Goal: Transaction & Acquisition: Purchase product/service

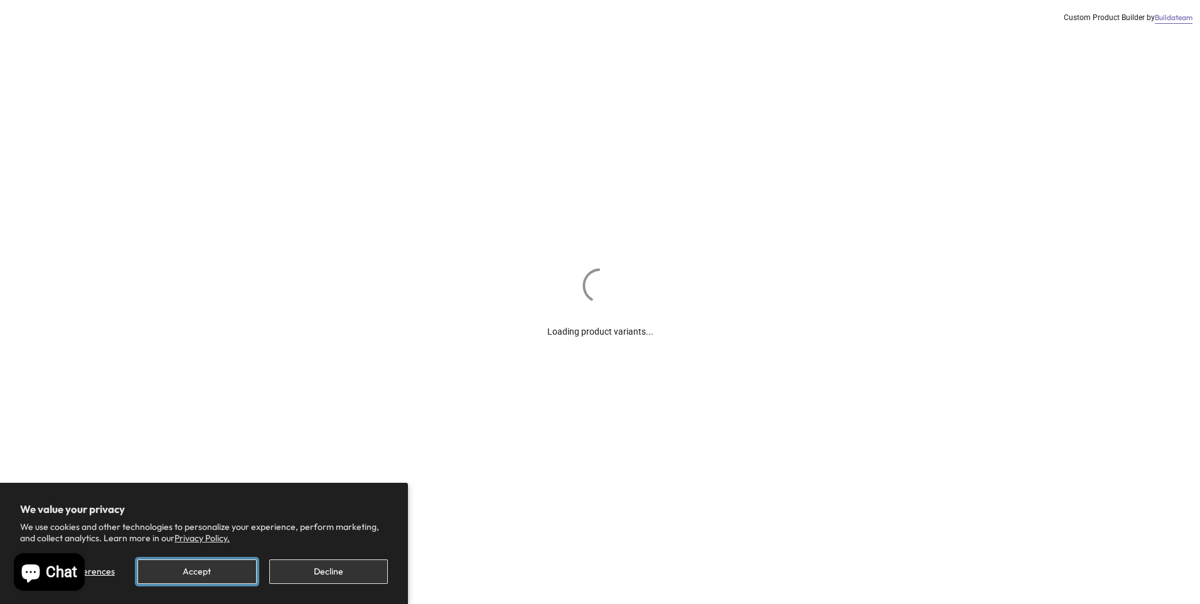
click at [208, 572] on button "Accept" at bounding box center [197, 571] width 119 height 24
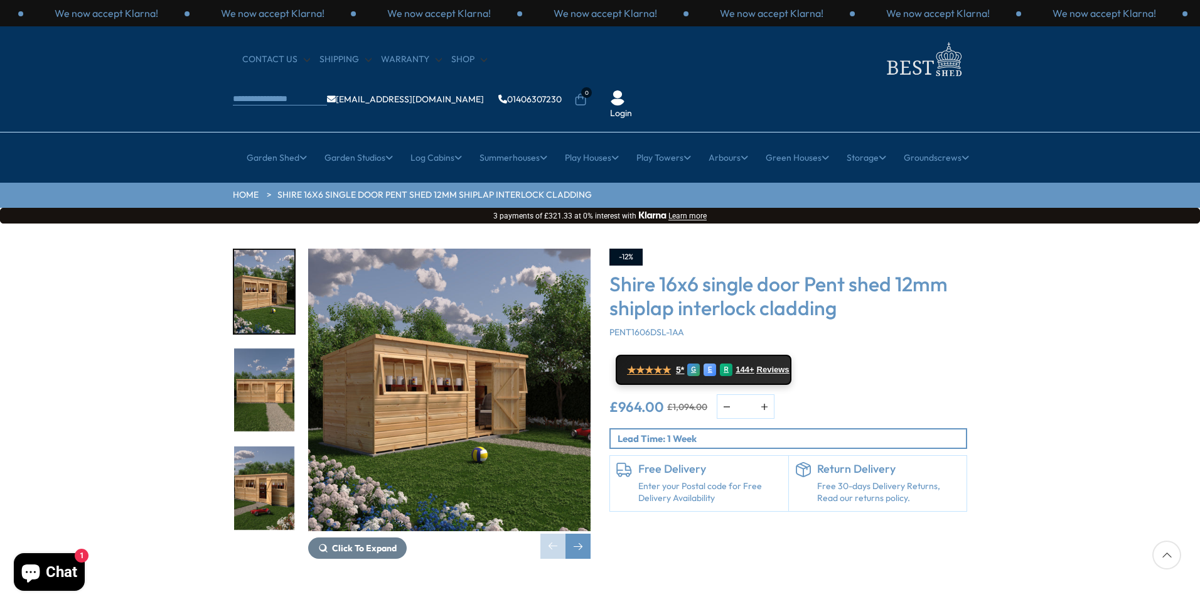
click at [252, 349] on img "2 / 8" at bounding box center [264, 390] width 60 height 84
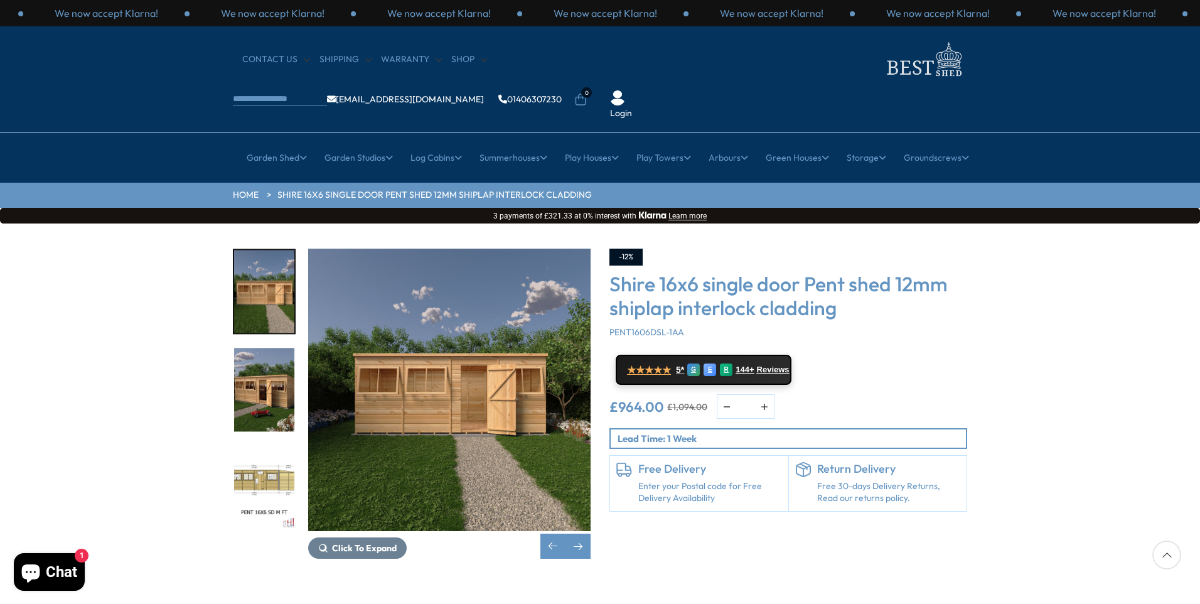
click at [272, 446] on img "4 / 8" at bounding box center [264, 488] width 60 height 84
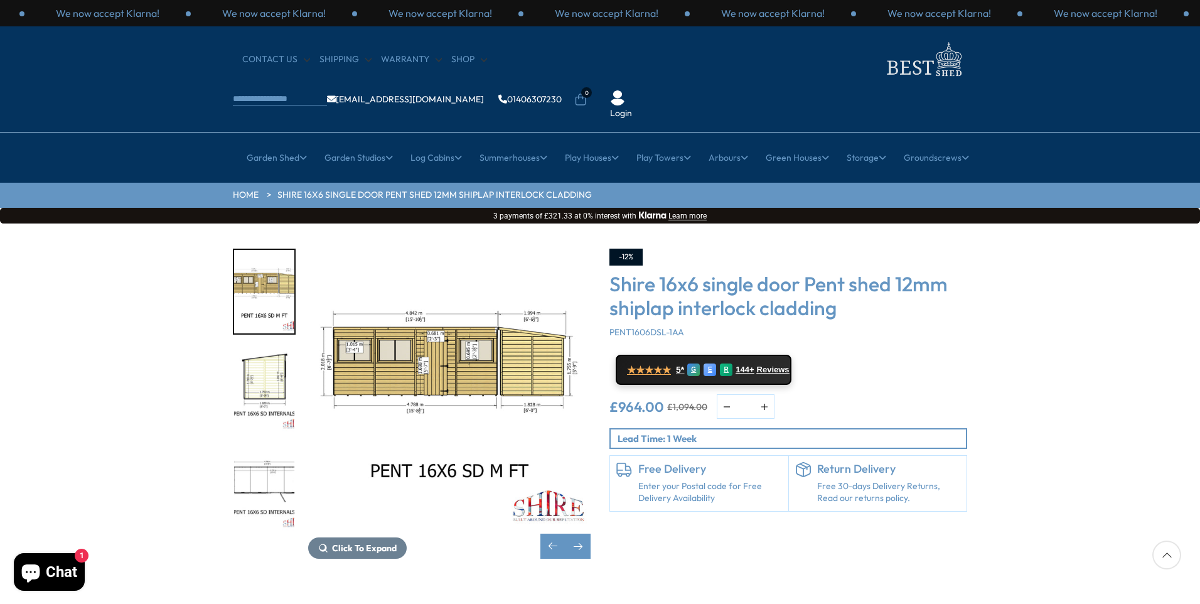
click at [271, 446] on img "6 / 8" at bounding box center [264, 488] width 60 height 84
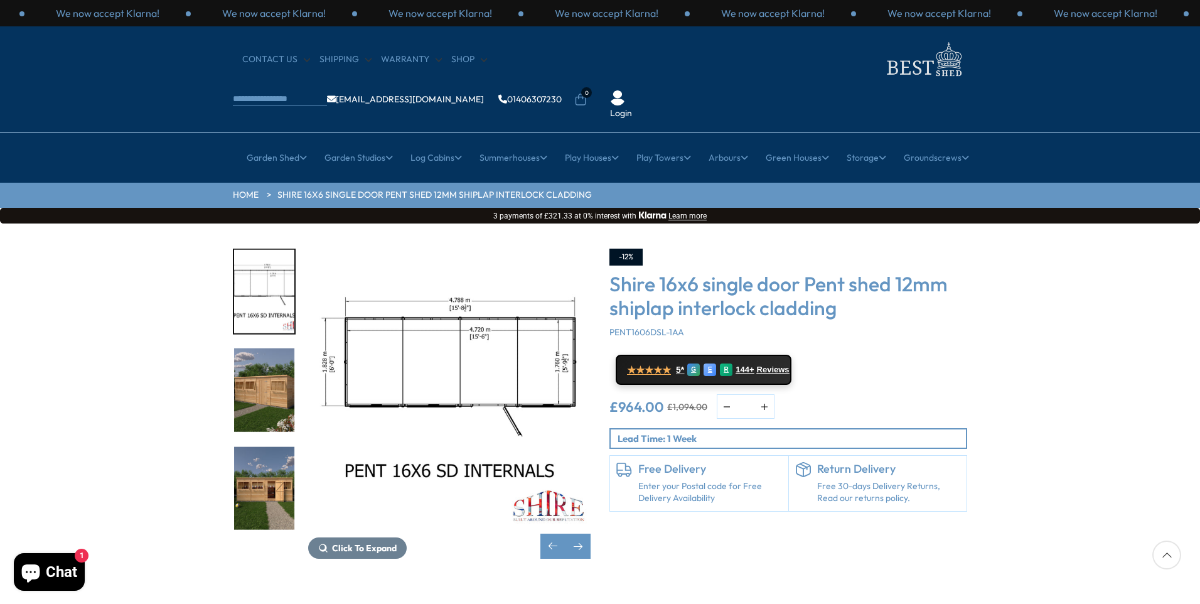
click at [271, 446] on img "8 / 8" at bounding box center [264, 488] width 60 height 84
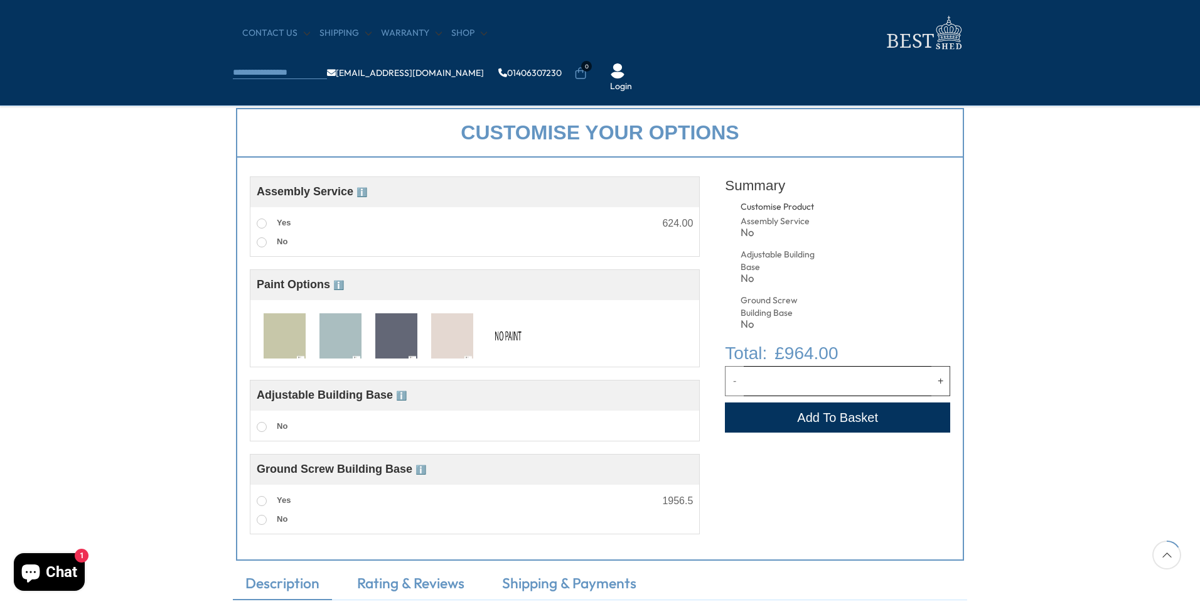
scroll to position [440, 0]
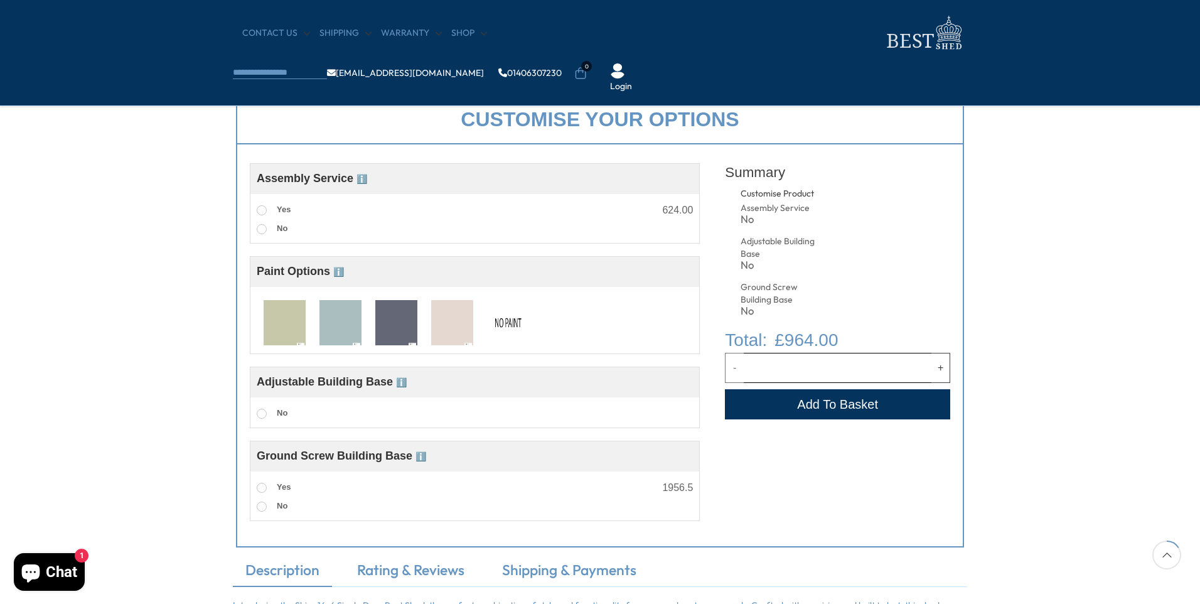
click at [406, 382] on span "ℹ️" at bounding box center [401, 382] width 11 height 10
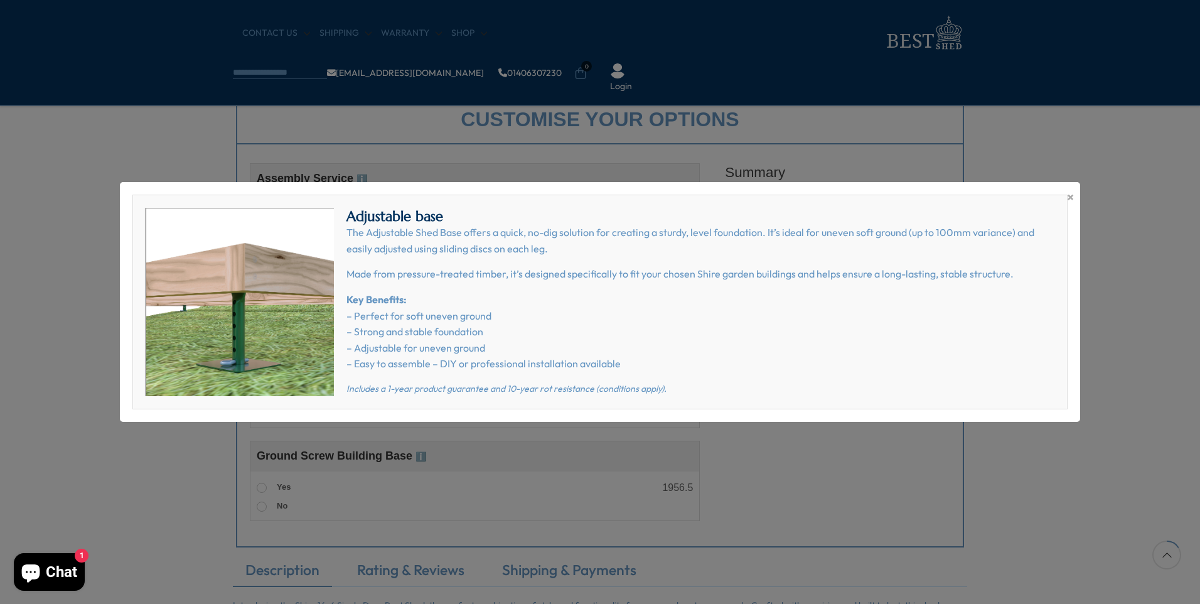
click at [849, 485] on div "× Adjustable base The Adjustable Shed Base offers a quick, no-dig solution for …" at bounding box center [600, 302] width 1200 height 604
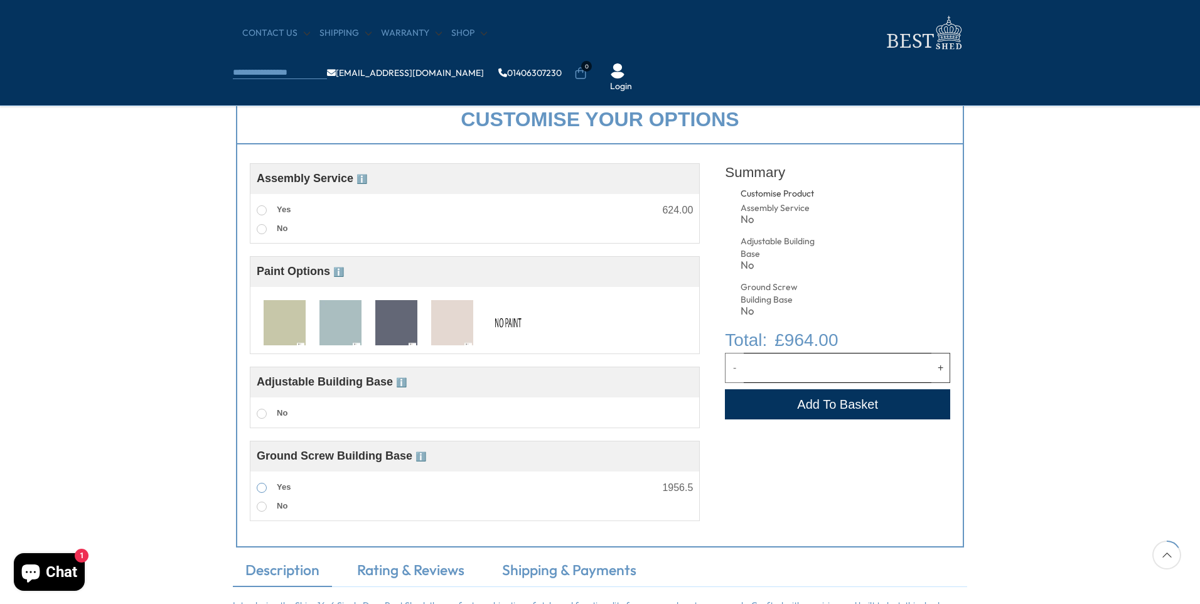
click at [262, 490] on span at bounding box center [262, 488] width 10 height 10
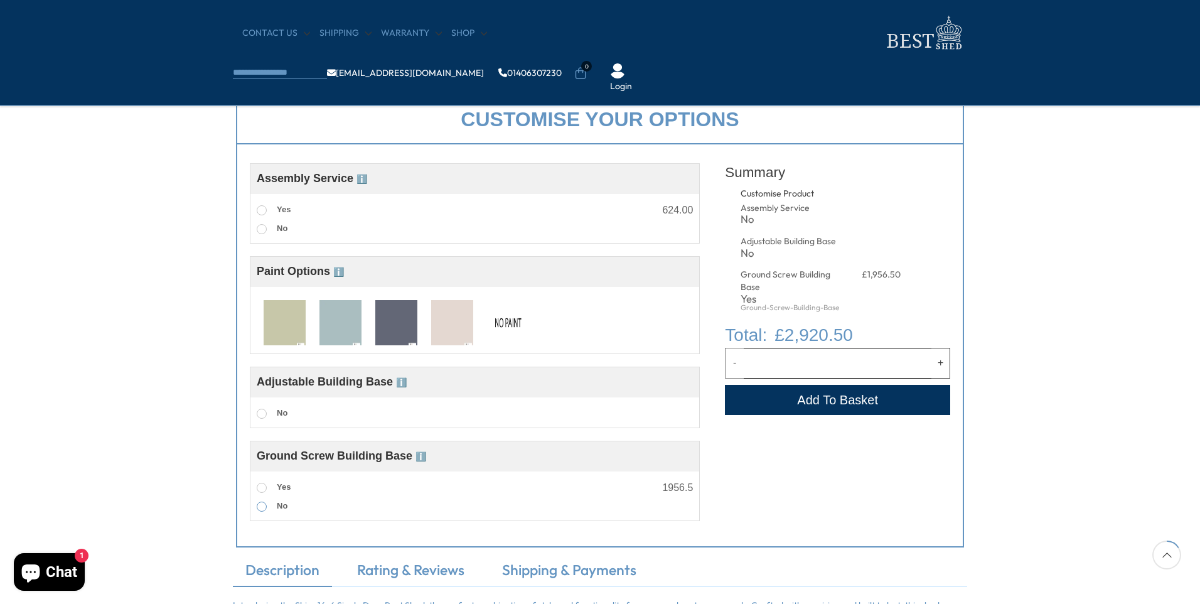
click at [261, 502] on span at bounding box center [262, 507] width 10 height 10
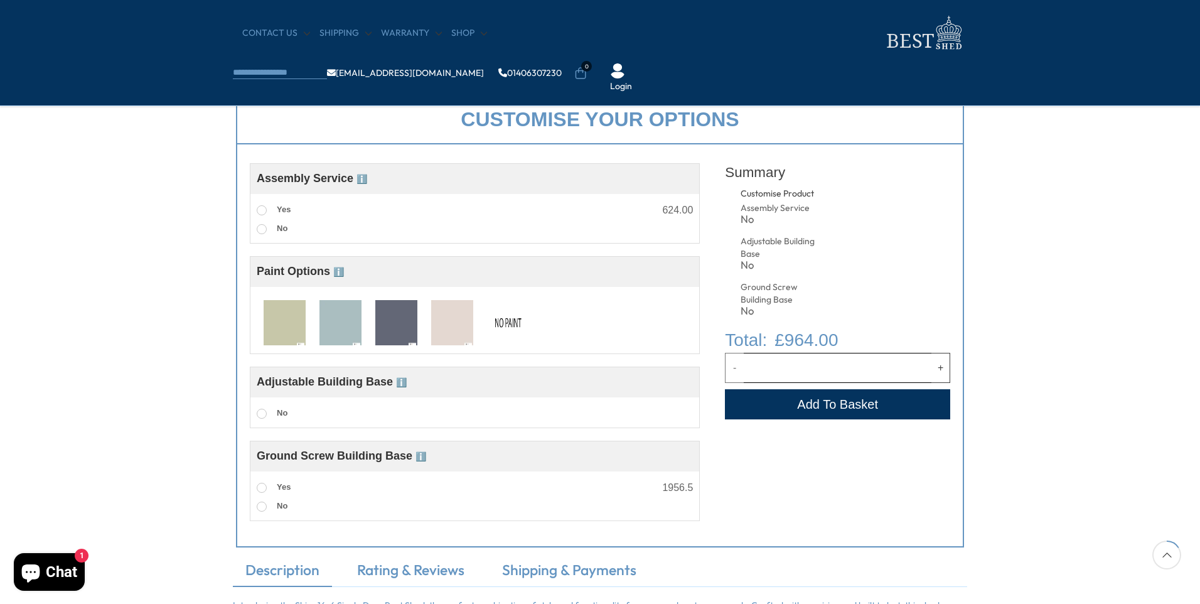
click at [426, 456] on span "ℹ️" at bounding box center [421, 456] width 11 height 10
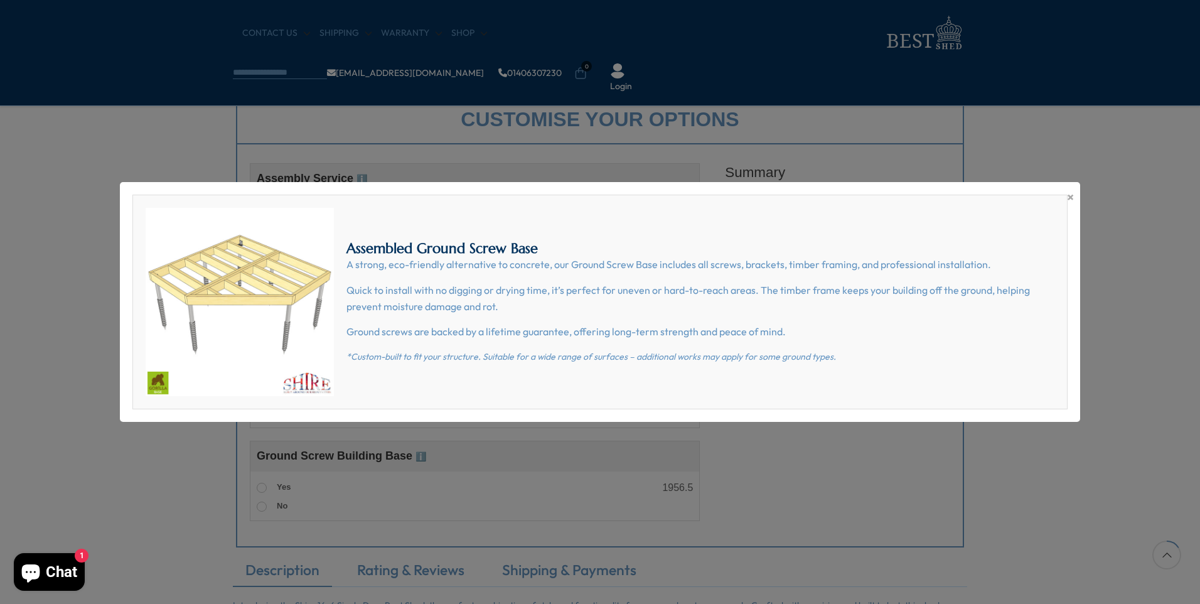
click at [807, 479] on div "× Assembled Ground Screw Base A strong, eco-friendly alternative to concrete, o…" at bounding box center [600, 302] width 1200 height 604
